Goal: Transaction & Acquisition: Purchase product/service

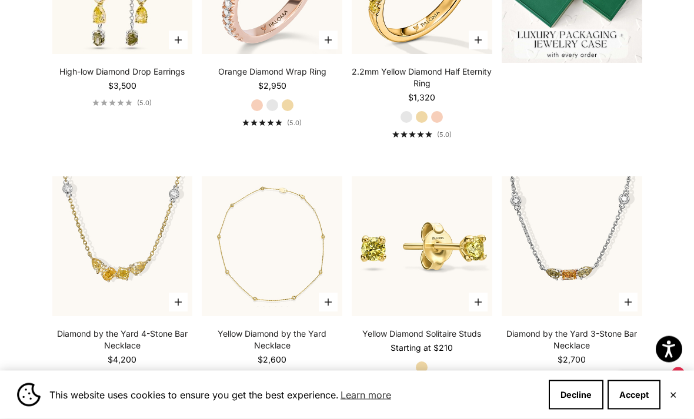
scroll to position [438, 0]
click at [165, 269] on video "#YellowGold\a#RoseGold\a#WhiteGold" at bounding box center [122, 246] width 155 height 155
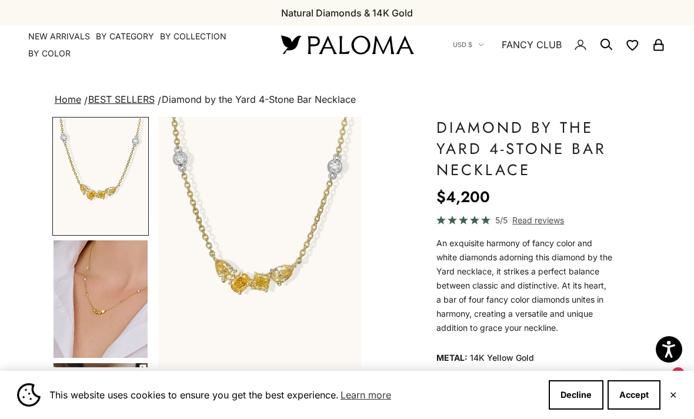
click at [115, 316] on img "Go to item 4" at bounding box center [101, 300] width 94 height 118
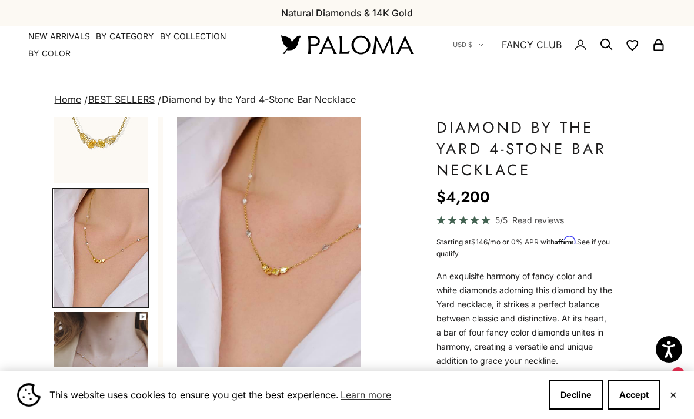
scroll to position [56, 0]
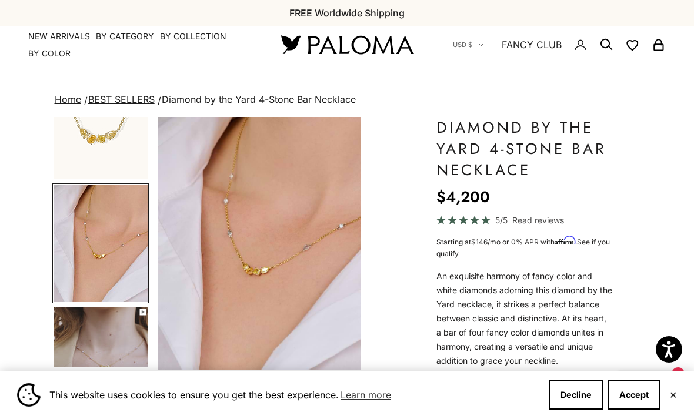
click at [119, 334] on img "Go to item 5" at bounding box center [101, 366] width 94 height 116
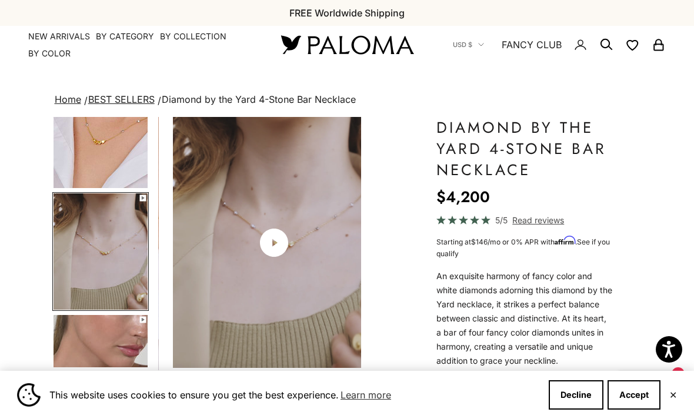
scroll to position [0, 434]
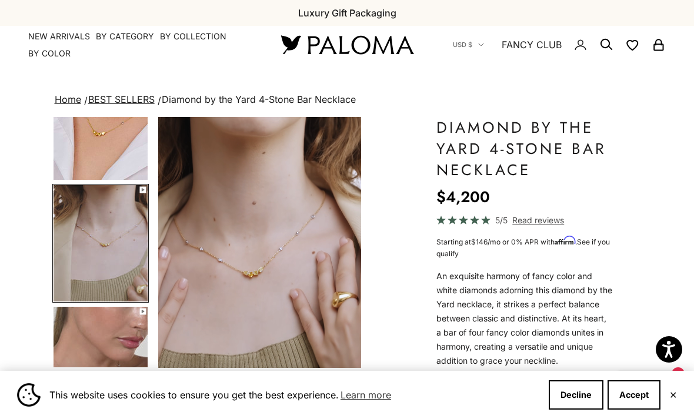
click at [302, 325] on video "#YellowGold\a#RoseGold\a#WhiteGold" at bounding box center [259, 242] width 203 height 251
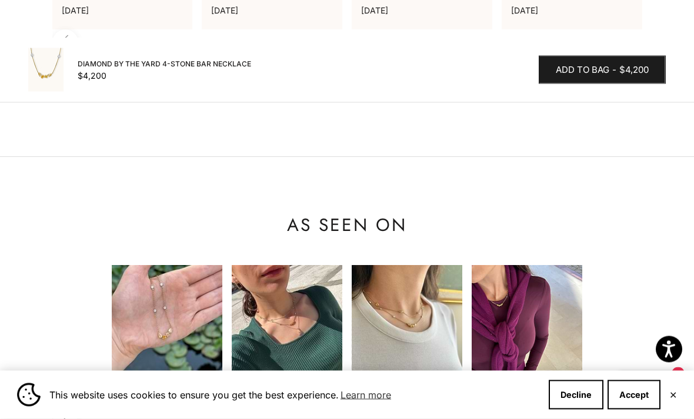
scroll to position [1189, 0]
click at [192, 289] on img at bounding box center [167, 320] width 111 height 111
click at [189, 265] on img at bounding box center [167, 320] width 111 height 111
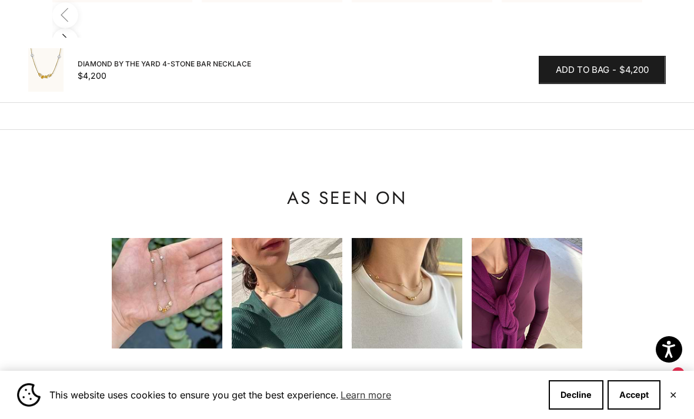
scroll to position [1257, 0]
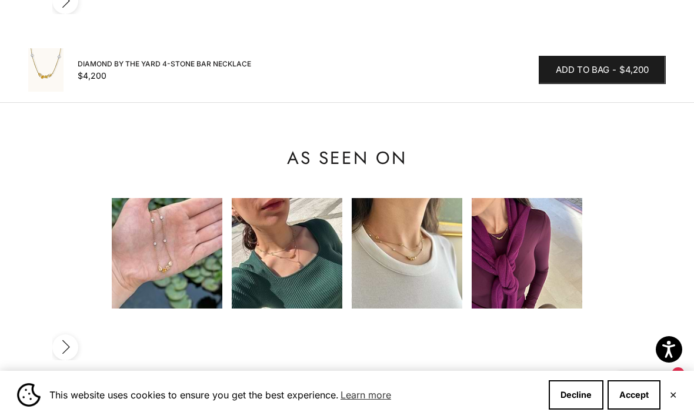
click at [175, 198] on img at bounding box center [167, 253] width 111 height 111
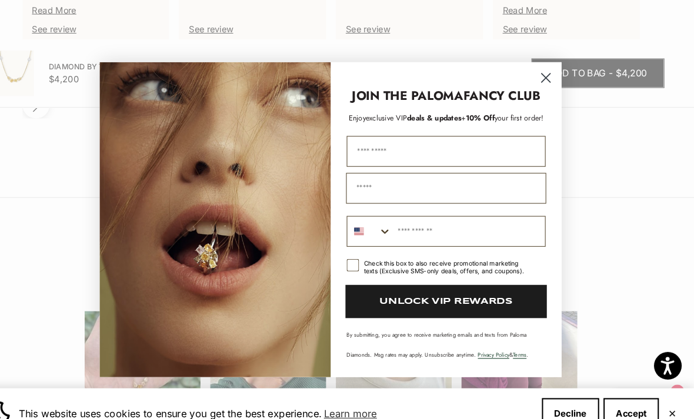
scroll to position [1160, 0]
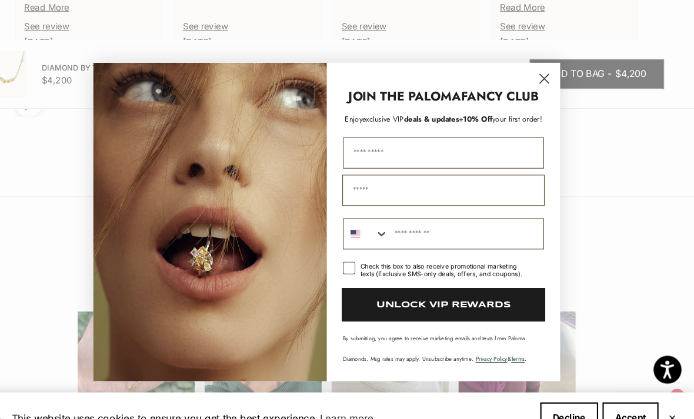
click at [543, 79] on circle "Close dialog" at bounding box center [552, 73] width 19 height 19
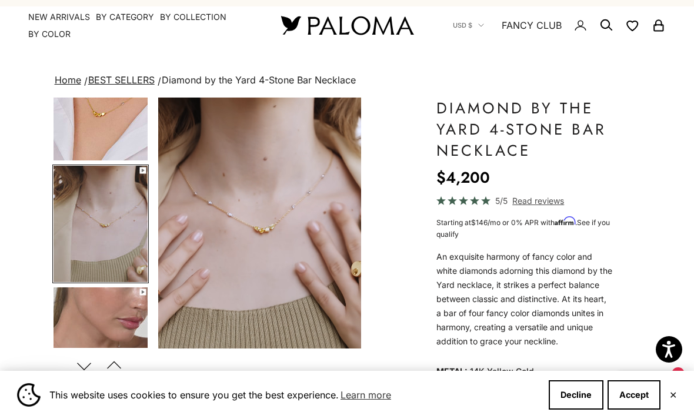
scroll to position [0, 0]
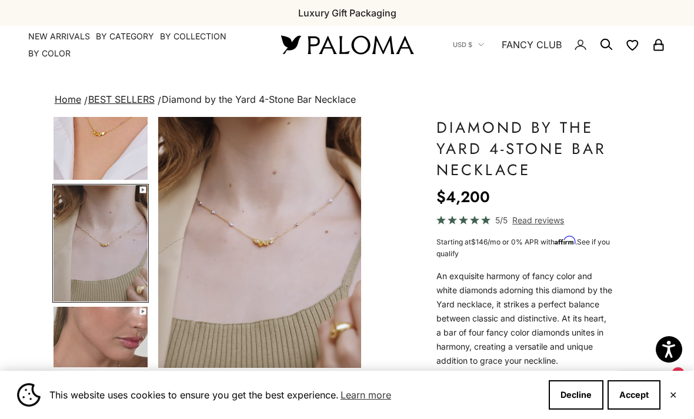
click at [552, 50] on link "FANCY CLUB" at bounding box center [532, 44] width 60 height 15
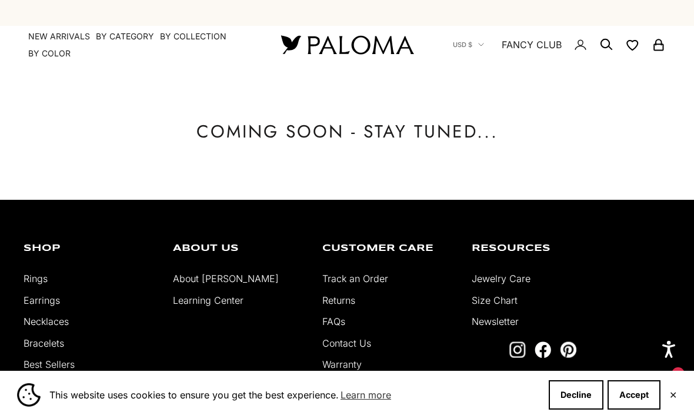
click at [361, 47] on img at bounding box center [346, 44] width 141 height 25
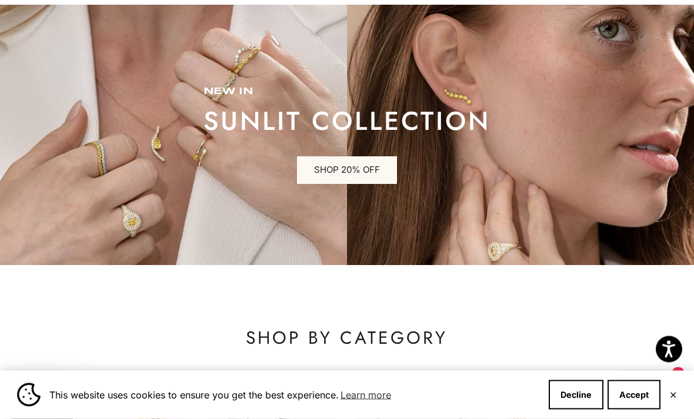
scroll to position [59, 0]
click at [385, 171] on link "SHOP 20% OFF" at bounding box center [347, 170] width 100 height 28
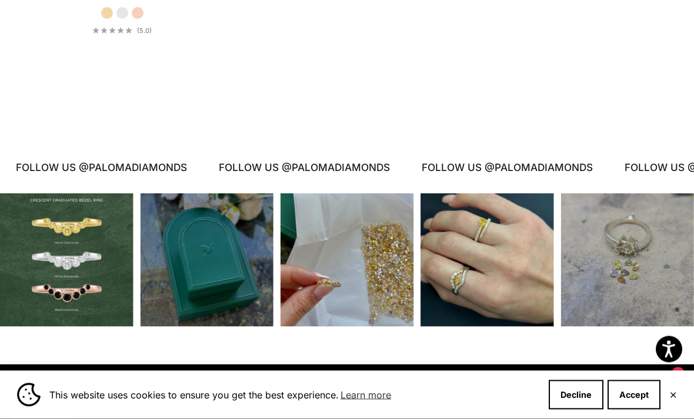
scroll to position [2095, 0]
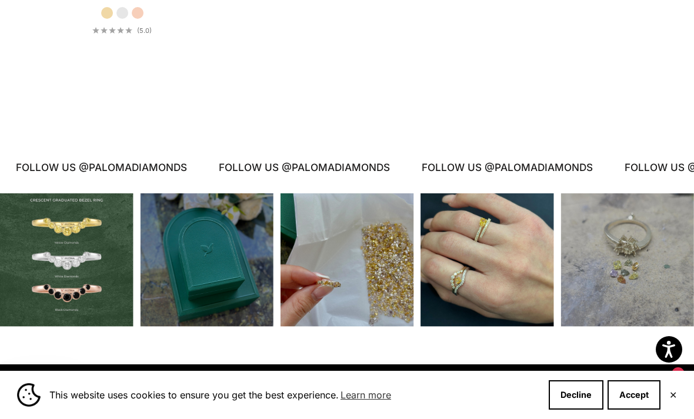
click at [511, 275] on div "Instagram post opens in a popup" at bounding box center [488, 261] width 134 height 134
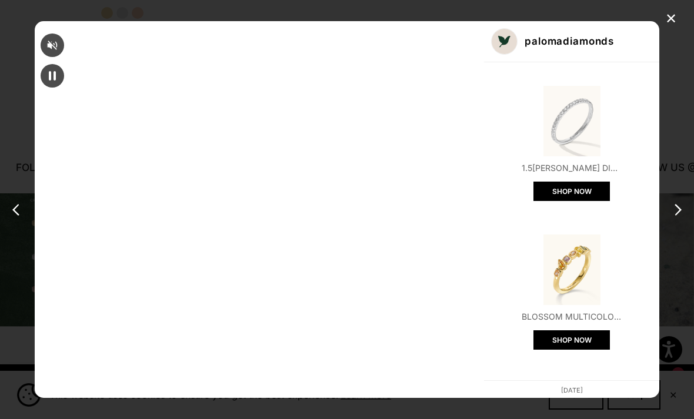
click at [668, 219] on div "next post" at bounding box center [675, 210] width 19 height 19
click at [671, 219] on div "next post" at bounding box center [675, 210] width 19 height 19
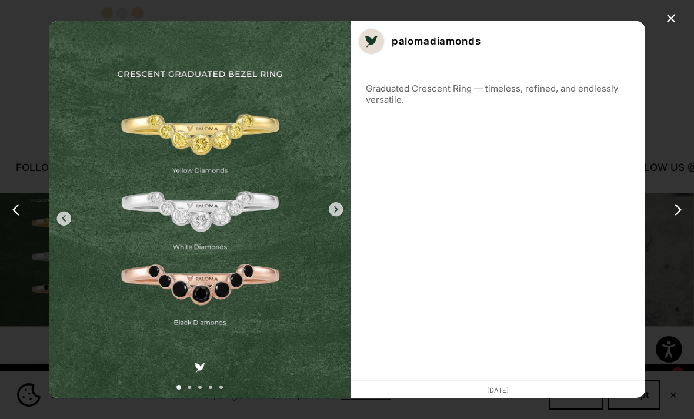
click at [674, 219] on div "next post" at bounding box center [675, 210] width 19 height 19
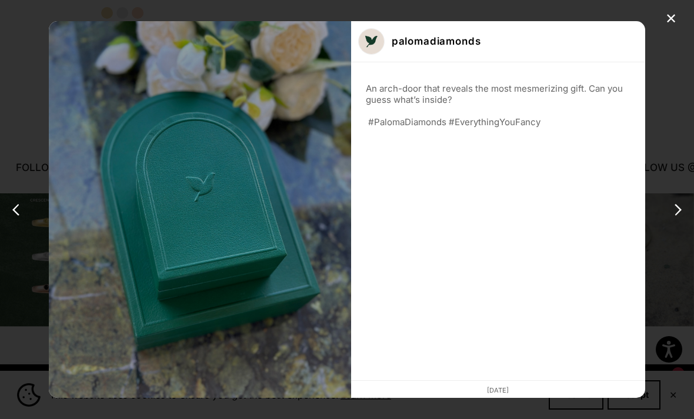
click at [675, 219] on div "next post" at bounding box center [675, 210] width 19 height 19
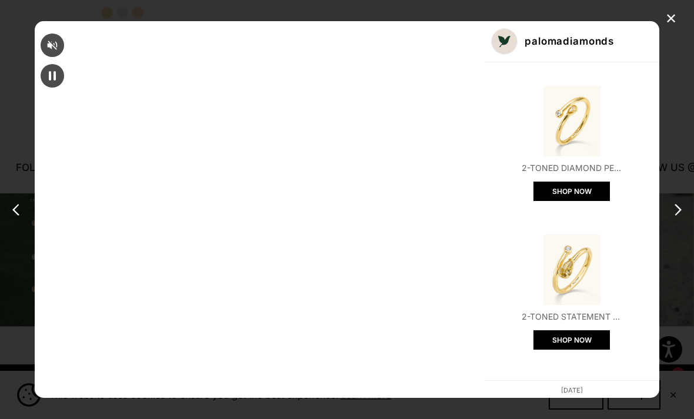
click at [536, 235] on img "Open product" at bounding box center [571, 270] width 71 height 71
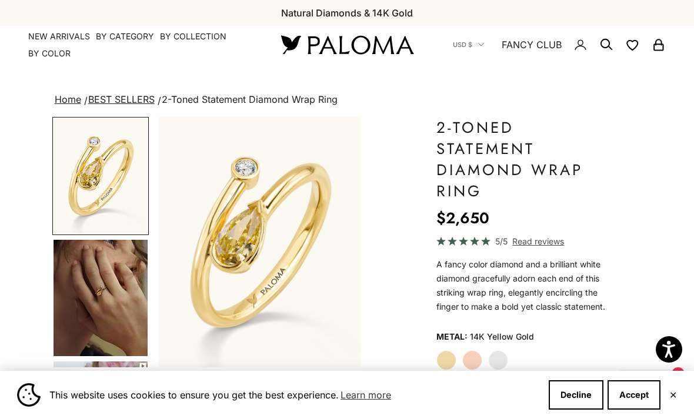
click at [114, 312] on img "Go to item 4" at bounding box center [101, 298] width 94 height 116
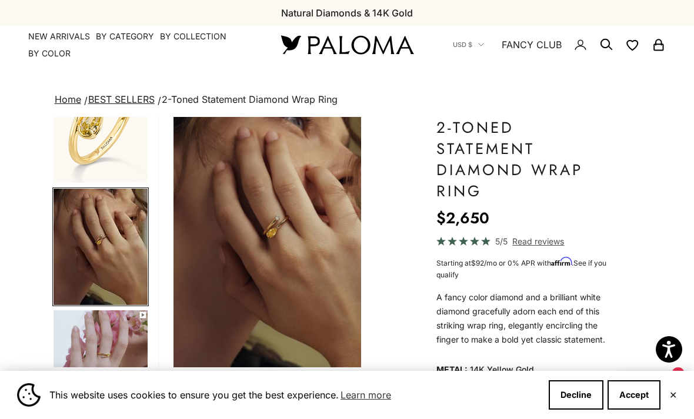
scroll to position [55, 0]
